Goal: Task Accomplishment & Management: Manage account settings

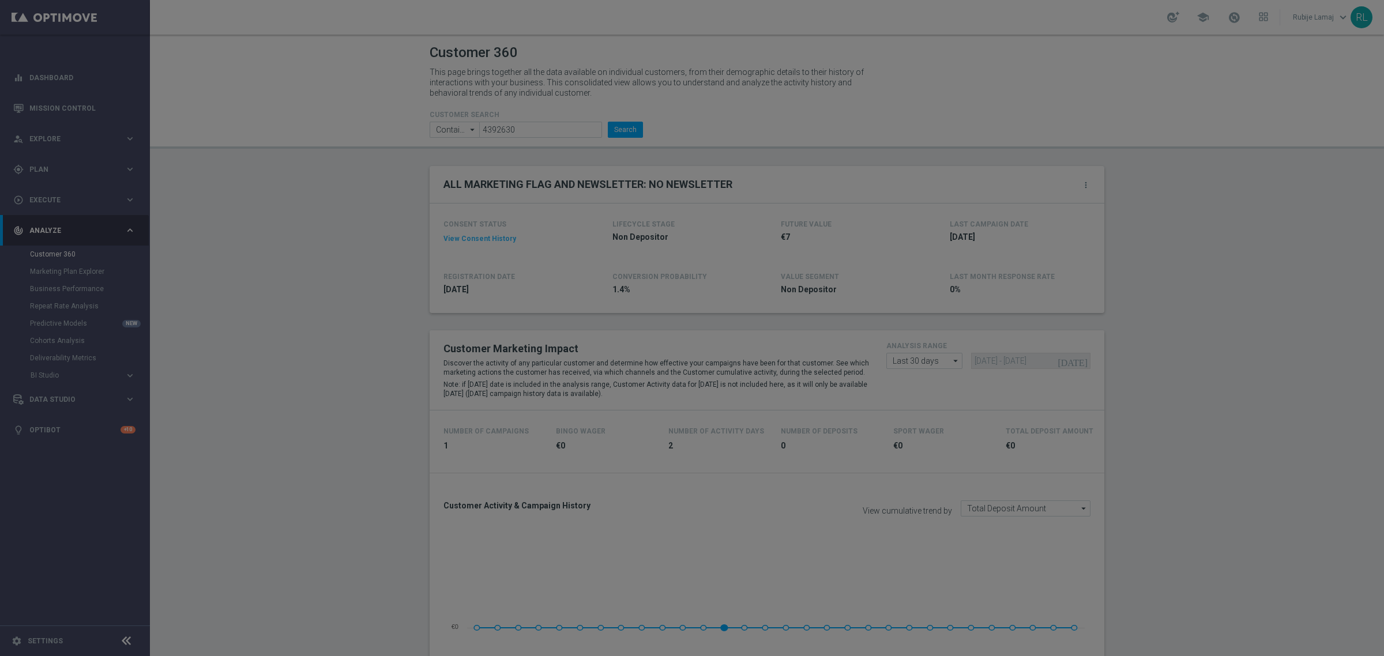
scroll to position [1345, 0]
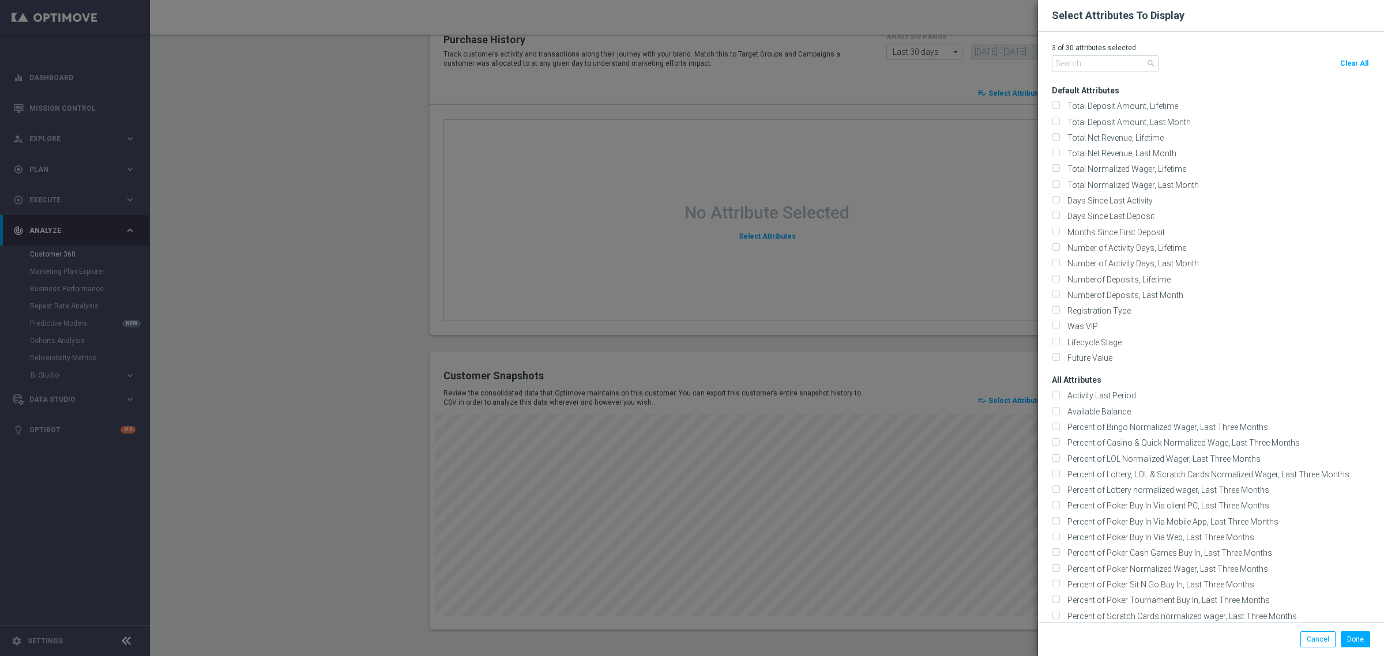
click at [1341, 67] on span "Clear All" at bounding box center [1355, 63] width 28 height 8
checkbox input "false"
click at [1110, 66] on input "text" at bounding box center [1105, 63] width 107 height 16
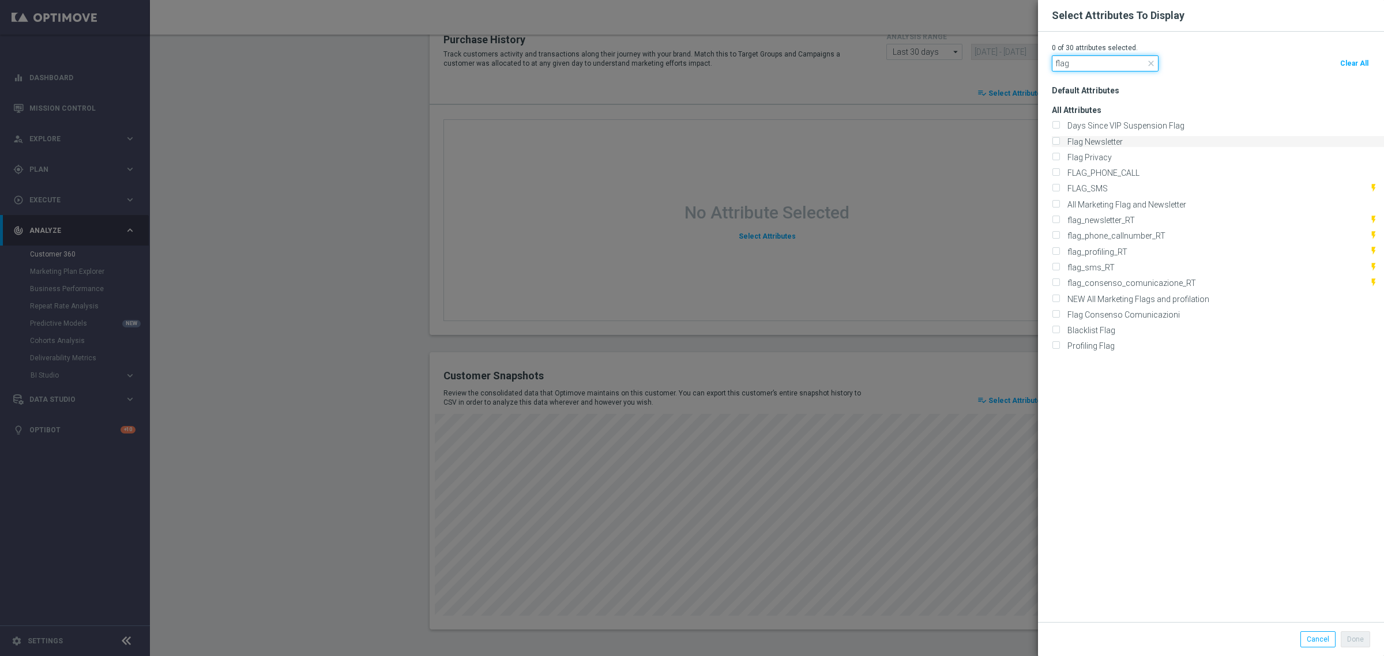
type input "flag"
click at [1052, 140] on input "Flag Newsletter" at bounding box center [1055, 141] width 7 height 7
checkbox input "true"
click at [1052, 217] on input "flag_newsletter_RT" at bounding box center [1055, 220] width 7 height 7
checkbox input "true"
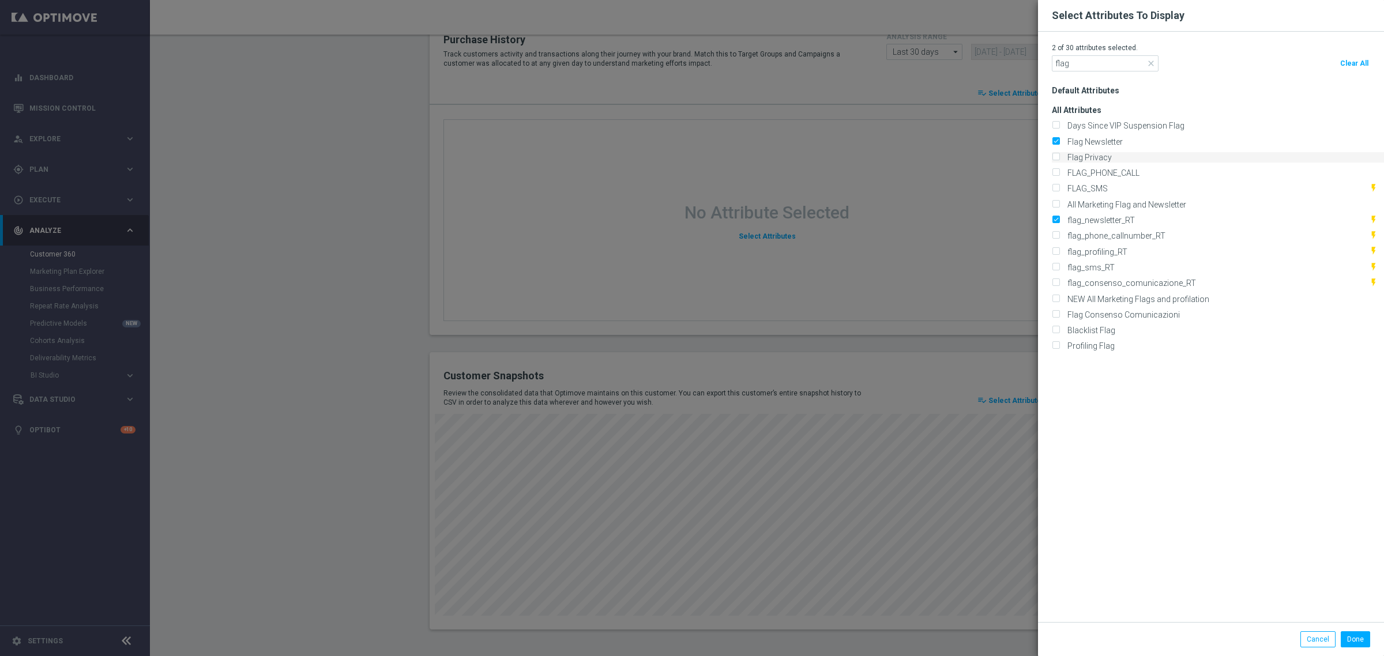
click at [1052, 155] on input "Flag Privacy" at bounding box center [1055, 158] width 7 height 7
click at [1052, 156] on input "Flag Privacy" at bounding box center [1055, 158] width 7 height 7
checkbox input "false"
click at [1052, 284] on input "flag_consenso_comunicazione_RT" at bounding box center [1055, 283] width 7 height 7
checkbox input "true"
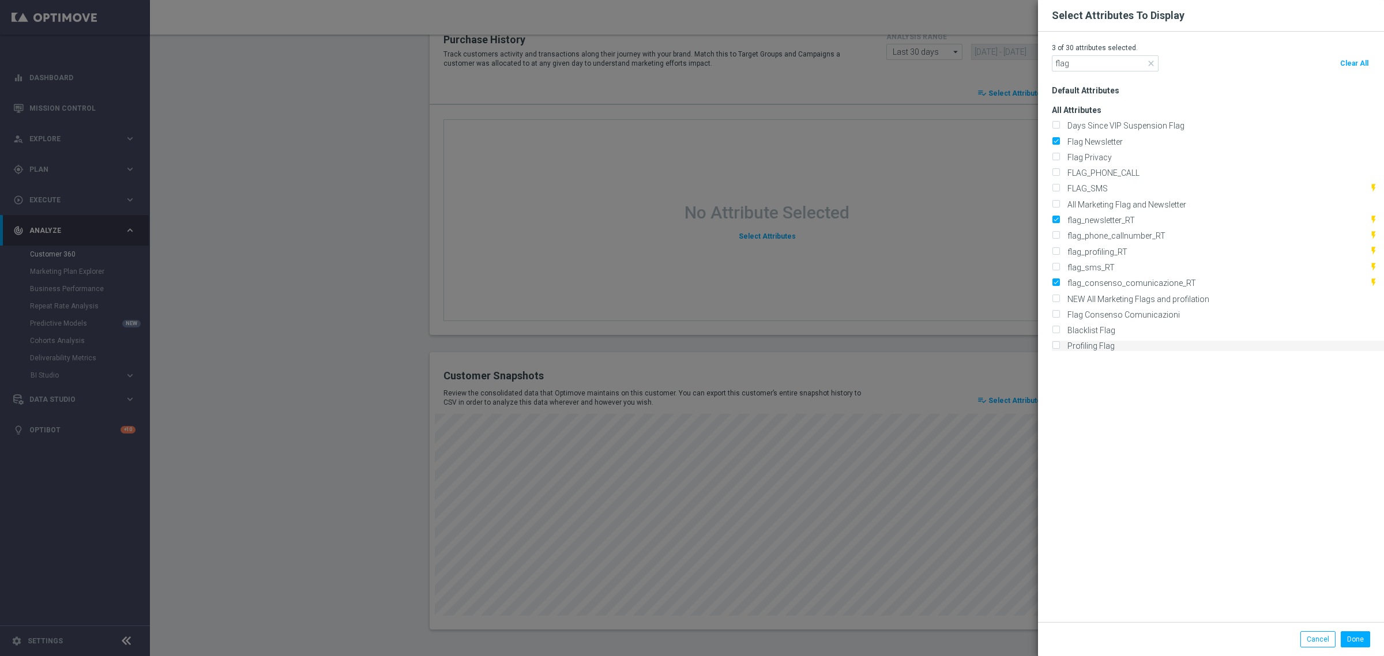
click at [1052, 343] on input "Profiling Flag" at bounding box center [1055, 346] width 7 height 7
checkbox input "true"
click at [1353, 633] on button "Done" at bounding box center [1355, 640] width 29 height 16
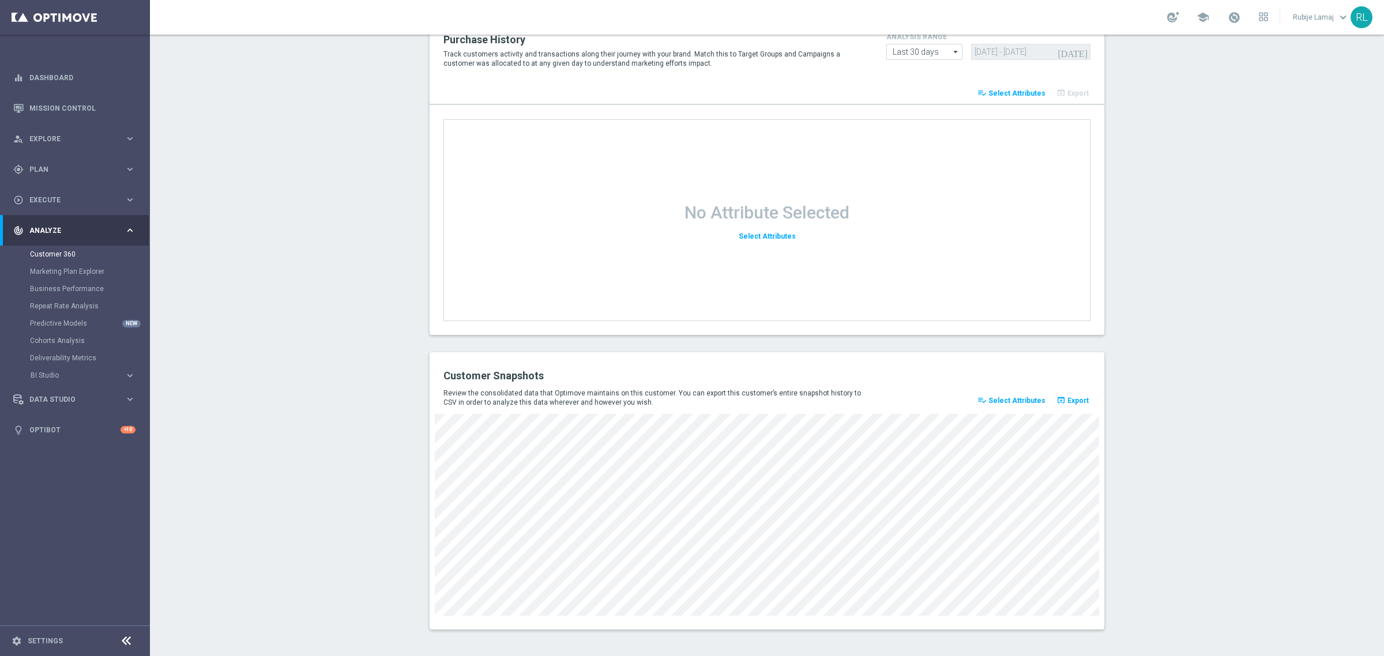
click at [104, 397] on span "Data Studio" at bounding box center [76, 399] width 95 height 7
click at [129, 228] on icon "keyboard_arrow_right" at bounding box center [130, 230] width 11 height 11
